Goal: Transaction & Acquisition: Purchase product/service

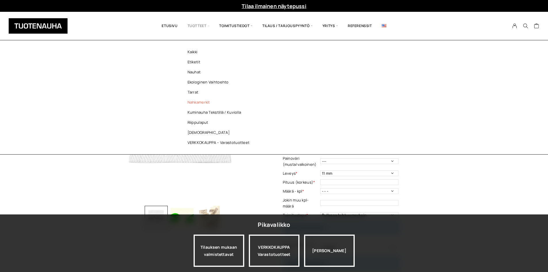
click at [199, 104] on link "Nahkamerkit" at bounding box center [219, 102] width 83 height 10
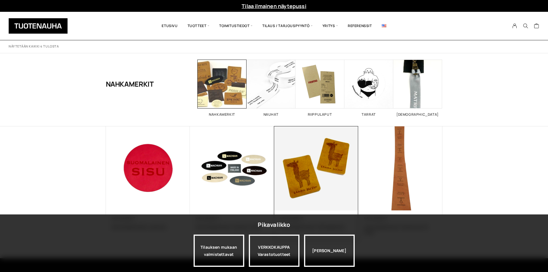
click at [298, 168] on img at bounding box center [316, 168] width 88 height 88
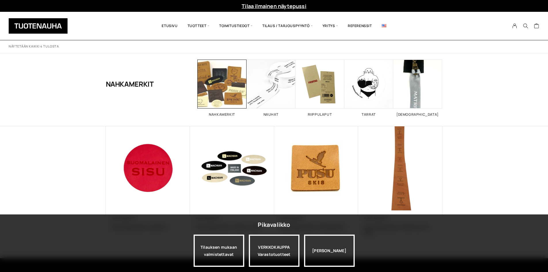
click at [116, 138] on img at bounding box center [148, 168] width 84 height 84
